Goal: Communication & Community: Answer question/provide support

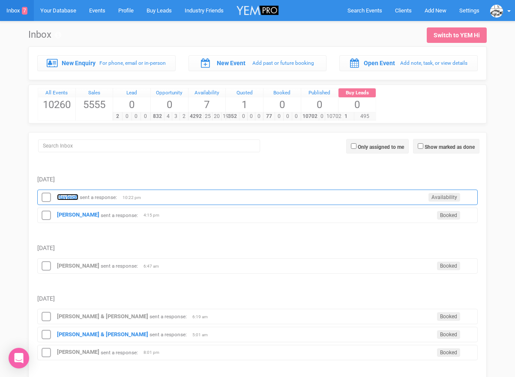
click at [72, 198] on strong "Hayleigh" at bounding box center [67, 197] width 21 height 6
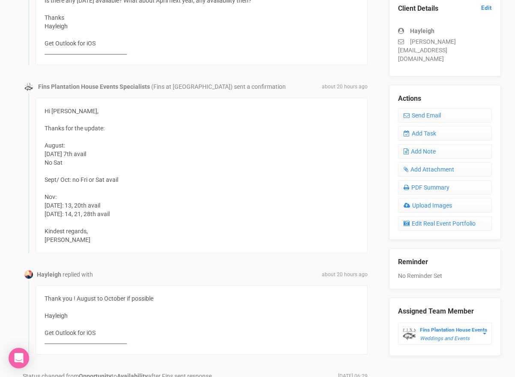
scroll to position [210, 0]
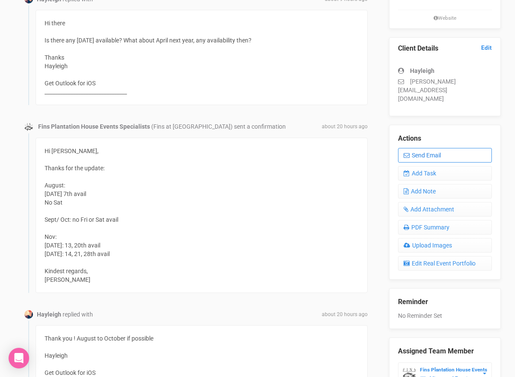
click at [406, 148] on link "Send Email" at bounding box center [445, 155] width 94 height 15
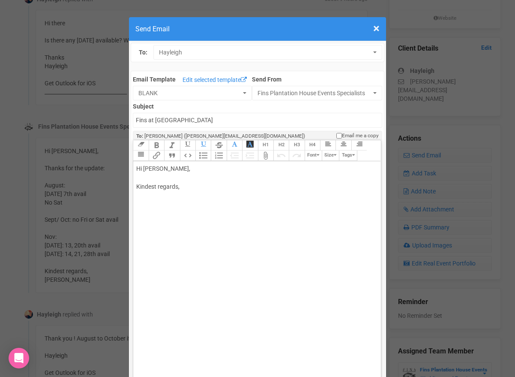
click at [175, 173] on div "Hi [PERSON_NAME], Kindest regards," at bounding box center [255, 186] width 238 height 45
click at [171, 184] on div "Hi [PERSON_NAME], Yes plenty of Sundays between [DATE] and [DATE]. Kindest rega…" at bounding box center [255, 191] width 238 height 54
click at [164, 184] on div "Hi [PERSON_NAME], Yes plenty of Sundays between [DATE] and [DATE]. Kindest rega…" at bounding box center [255, 191] width 238 height 54
click at [185, 184] on div "Hi [PERSON_NAME], Yes plenty! All of Sundays between [DATE] and [DATE]. Kindest…" at bounding box center [255, 191] width 238 height 54
click at [283, 185] on div "Hi [PERSON_NAME], Yes plenty! All Sundays between [DATE] and [DATE]. Kindest re…" at bounding box center [255, 191] width 238 height 54
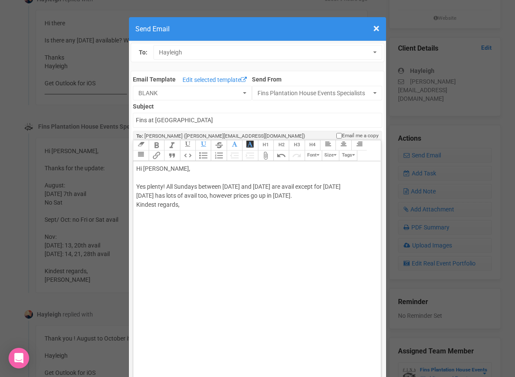
click at [307, 192] on div "Hi [PERSON_NAME], Yes plenty! All Sundays between [DATE] and [DATE] are avail e…" at bounding box center [255, 195] width 238 height 63
click at [275, 220] on div "Hi [PERSON_NAME], Yes plenty! All Sundays between [DATE] and [DATE] are avail e…" at bounding box center [255, 200] width 238 height 72
type trix-editor "<div>Hi [PERSON_NAME],<br><br>Yes plenty! All Sundays between [DATE] and [DATE]…"
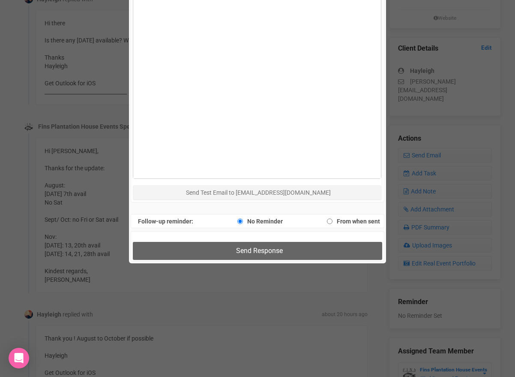
scroll to position [557, 0]
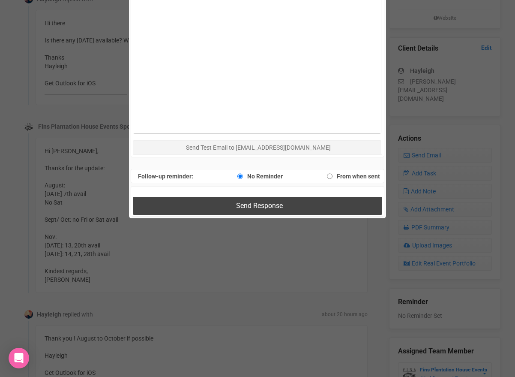
click at [260, 209] on span "Send Response" at bounding box center [259, 206] width 47 height 8
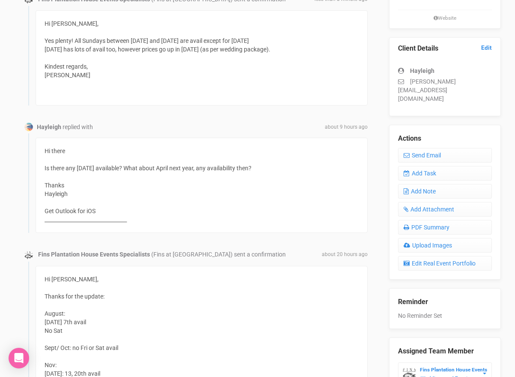
scroll to position [0, 0]
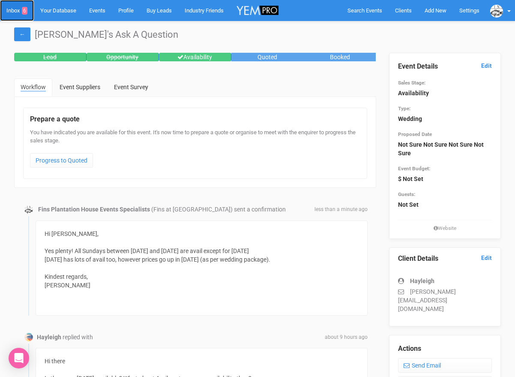
click at [16, 10] on link "Inbox 6" at bounding box center [17, 10] width 34 height 21
